Goal: Task Accomplishment & Management: Manage account settings

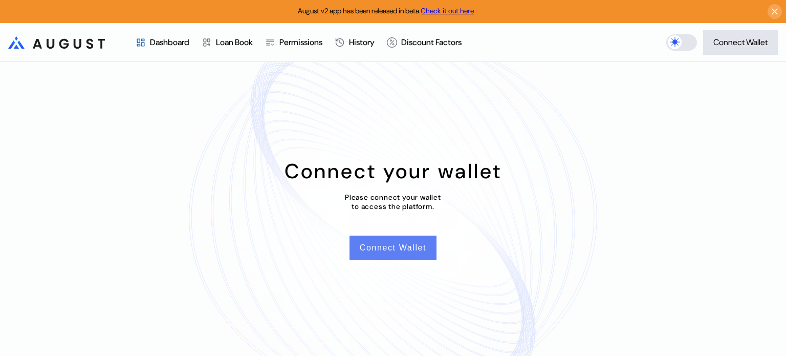
click at [375, 246] on button "Connect Wallet" at bounding box center [393, 248] width 87 height 25
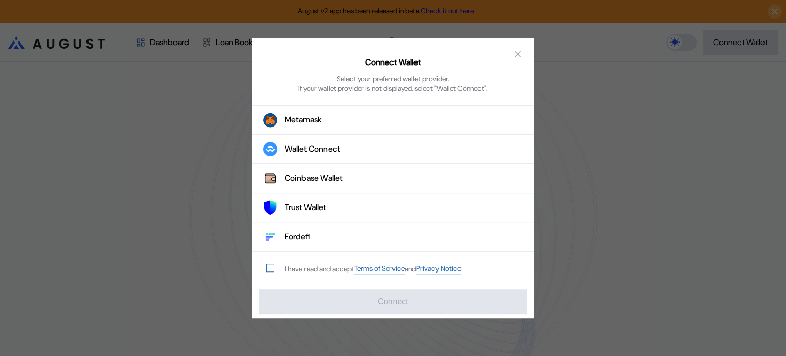
click at [273, 265] on span "modal" at bounding box center [270, 268] width 7 height 7
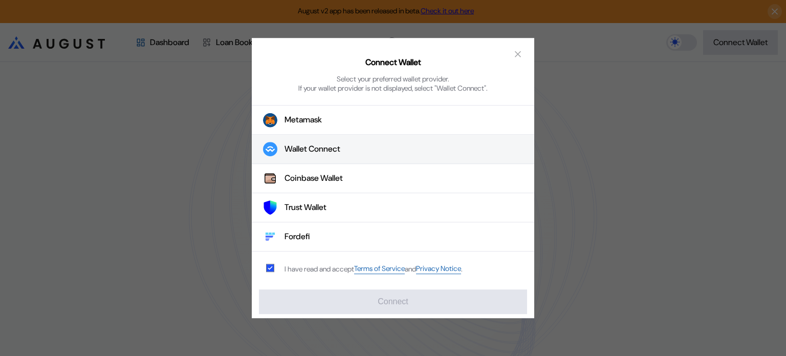
click at [321, 151] on div "Wallet Connect" at bounding box center [313, 149] width 56 height 11
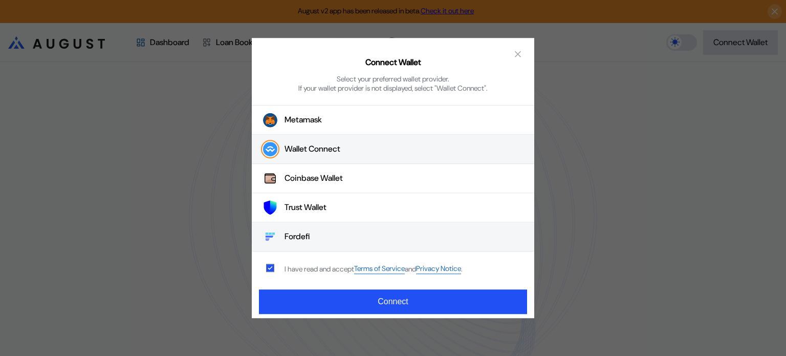
click at [305, 239] on div "Fordefi" at bounding box center [298, 236] width 26 height 11
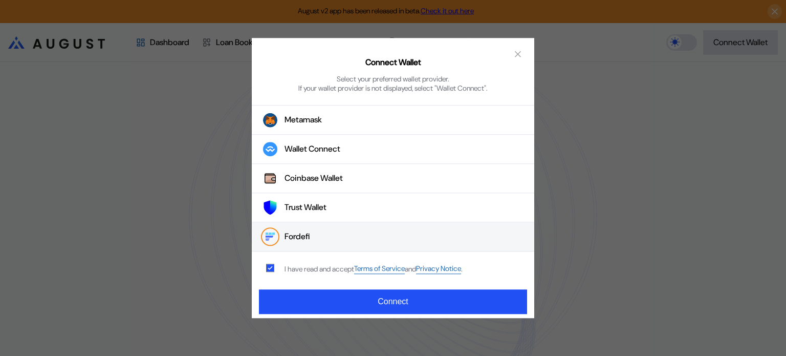
click at [325, 241] on button "Fordefi" at bounding box center [393, 237] width 283 height 29
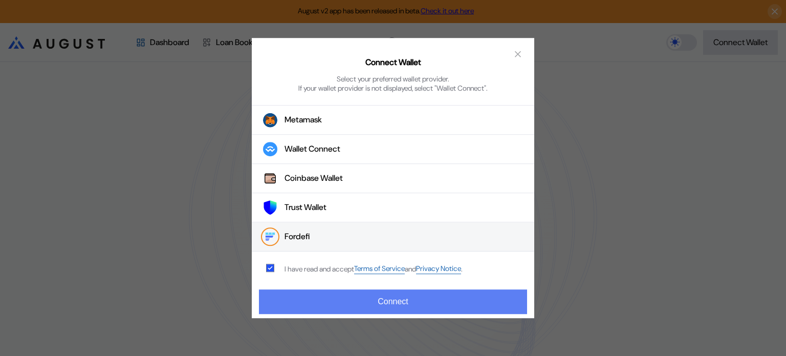
click at [385, 301] on button "Connect" at bounding box center [393, 301] width 268 height 25
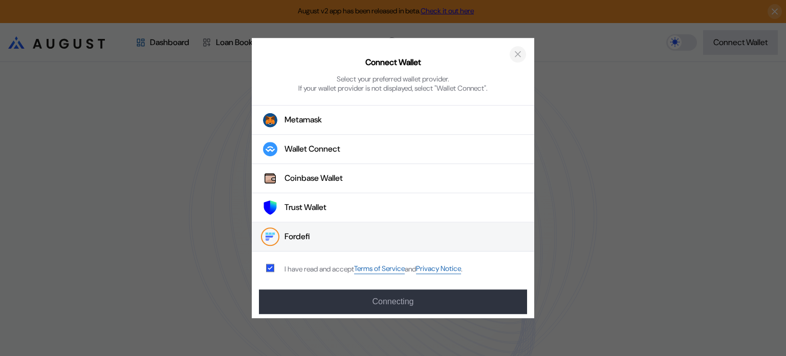
click at [518, 54] on icon "close modal" at bounding box center [518, 54] width 5 height 5
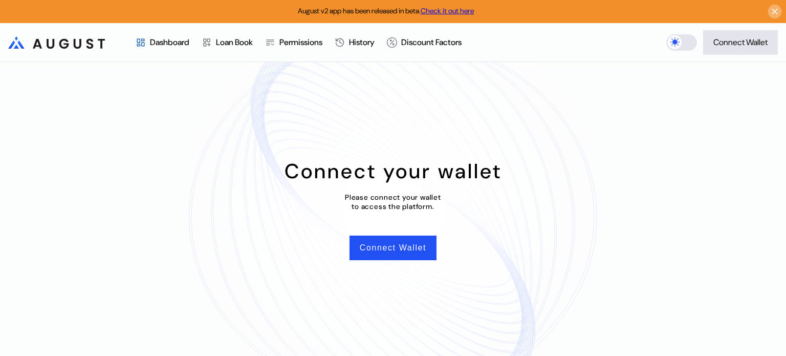
click at [777, 11] on icon at bounding box center [776, 12] width 10 height 10
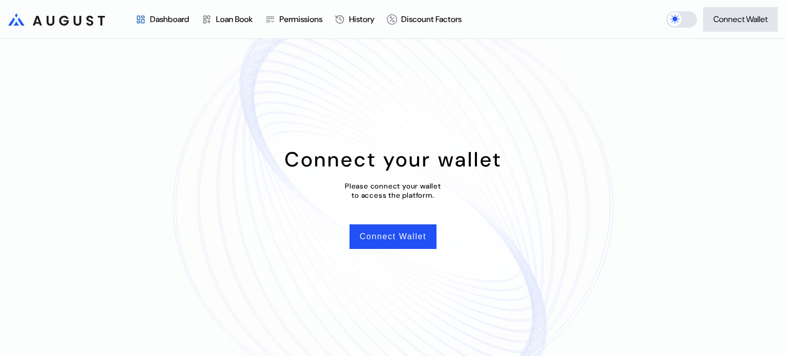
click at [709, 161] on div "Connect your wallet Please connect your wallet to access the platform. Connect …" at bounding box center [393, 197] width 786 height 317
click at [383, 239] on button "Connect Wallet" at bounding box center [393, 236] width 87 height 25
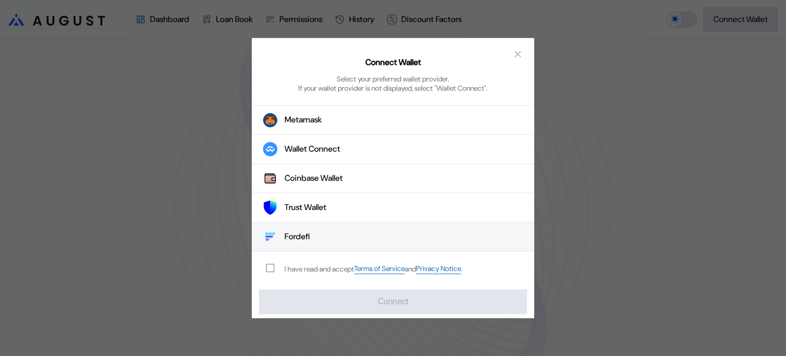
click at [302, 237] on div "Fordefi" at bounding box center [298, 236] width 26 height 11
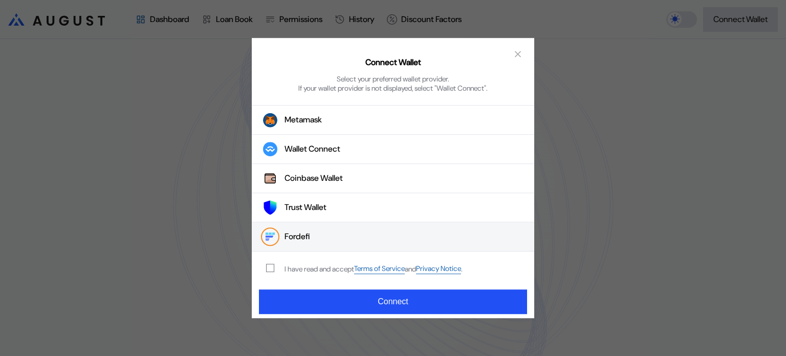
click at [283, 267] on div "I have read and accept Terms of Service and Privacy Notice ." at bounding box center [362, 269] width 221 height 34
click at [269, 268] on span "modal" at bounding box center [270, 268] width 7 height 7
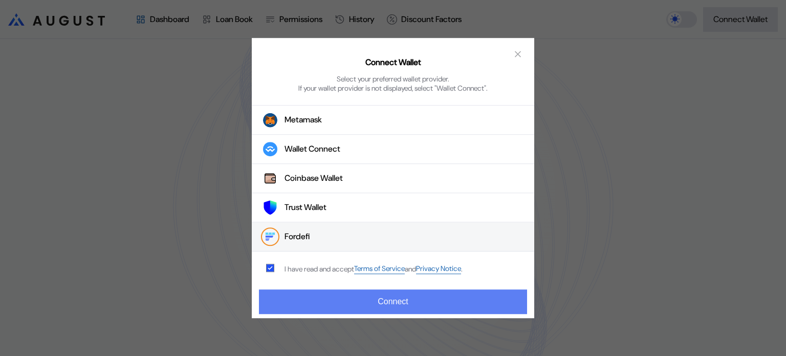
click at [393, 300] on button "Connect" at bounding box center [393, 301] width 268 height 25
